Goal: Check status: Check status

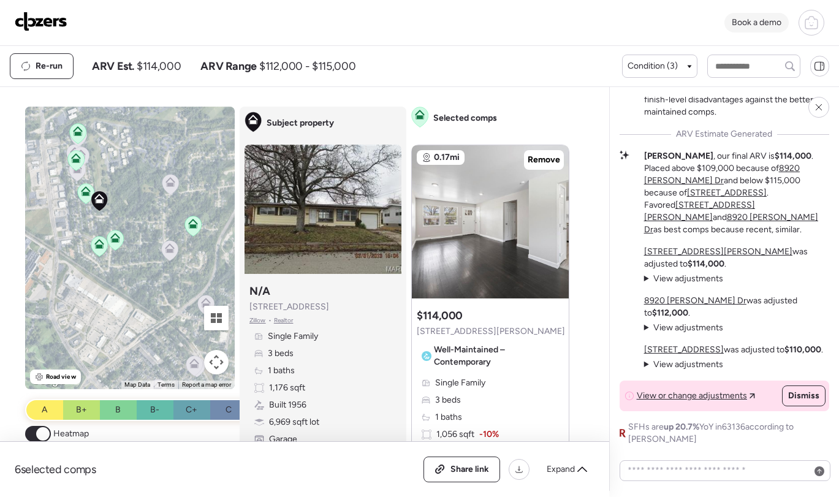
scroll to position [1143, 0]
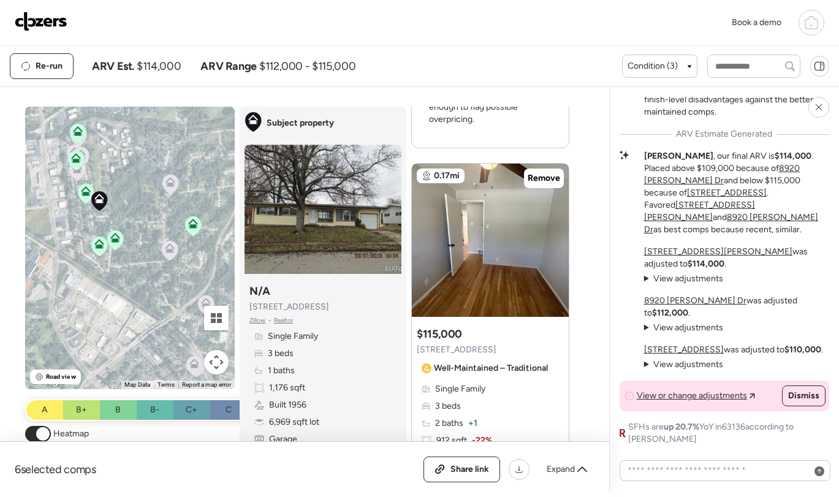
click at [805, 26] on icon at bounding box center [811, 24] width 12 height 10
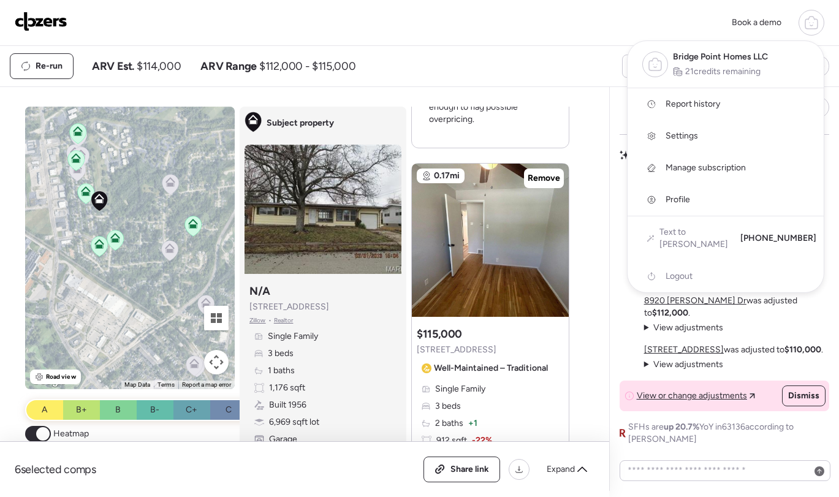
click at [706, 98] on span "Report history" at bounding box center [693, 104] width 55 height 12
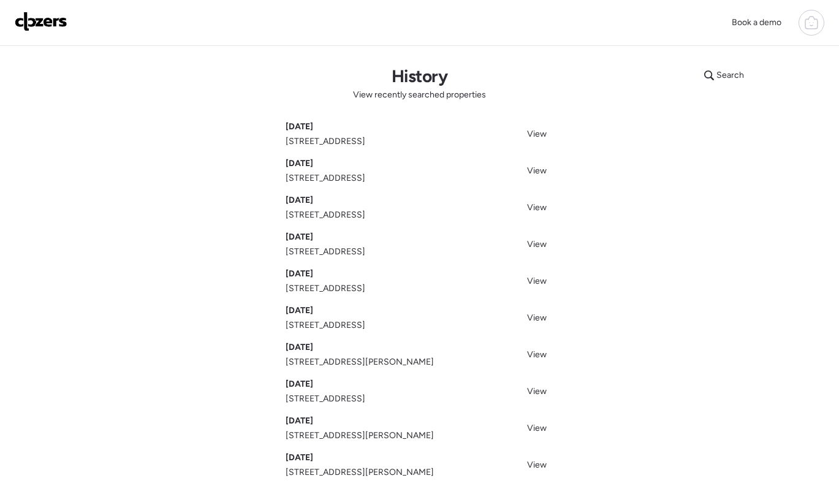
click at [333, 135] on div "Oct 01, 2025 3021 Glade Ave, Saint Louis, MO 63136" at bounding box center [326, 134] width 80 height 27
click at [542, 137] on span "View" at bounding box center [537, 134] width 20 height 10
